Goal: Information Seeking & Learning: Learn about a topic

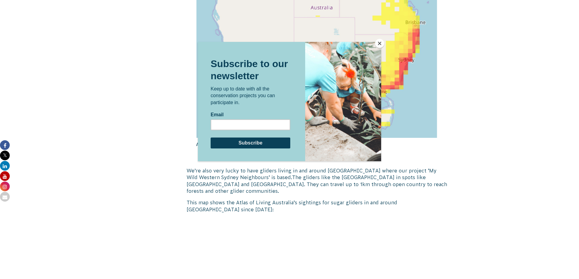
scroll to position [850, 0]
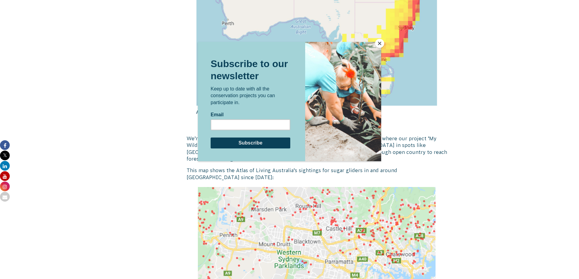
click at [378, 46] on button "Close" at bounding box center [379, 43] width 9 height 9
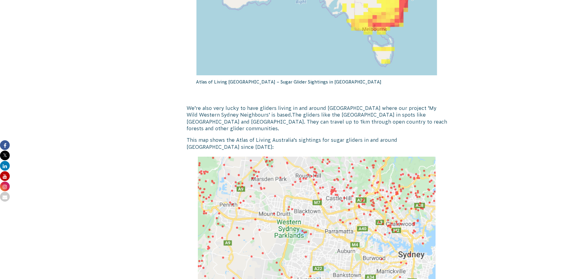
scroll to position [699, 0]
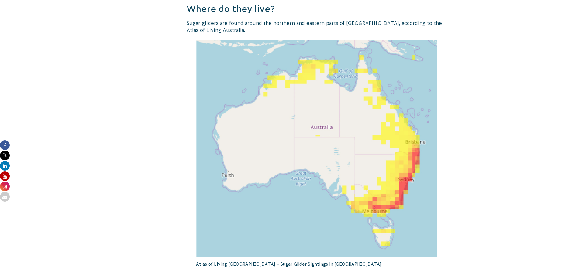
drag, startPoint x: 511, startPoint y: 172, endPoint x: 508, endPoint y: 220, distance: 47.5
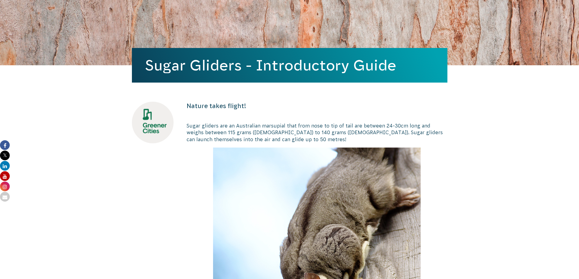
scroll to position [0, 0]
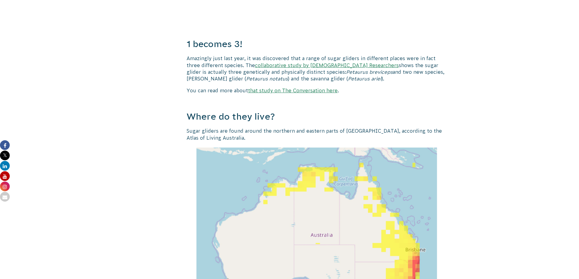
scroll to position [577, 0]
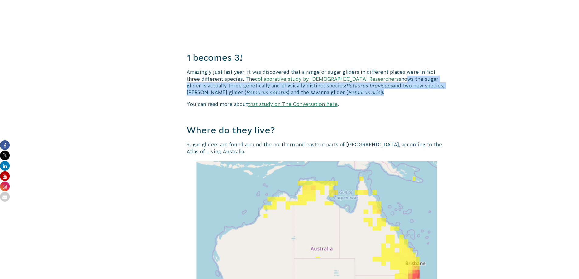
drag, startPoint x: 357, startPoint y: 80, endPoint x: 358, endPoint y: 91, distance: 10.7
click at [358, 91] on p "Amazingly just last year, it was discovered that a range of sugar gliders in di…" at bounding box center [316, 82] width 261 height 27
drag, startPoint x: 358, startPoint y: 91, endPoint x: 322, endPoint y: 88, distance: 36.5
click at [346, 88] on em "Petaurus breviceps" at bounding box center [369, 85] width 46 height 5
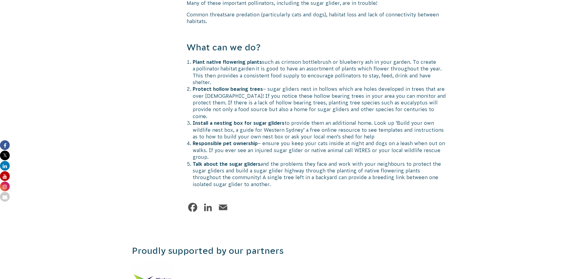
scroll to position [1336, 0]
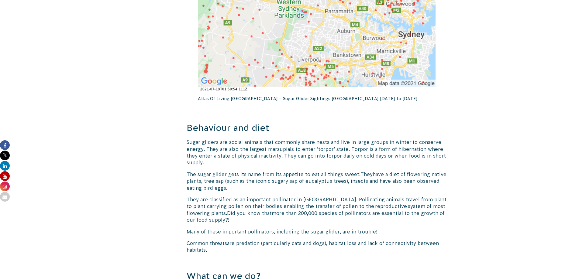
scroll to position [1245, 0]
